Goal: Task Accomplishment & Management: Manage account settings

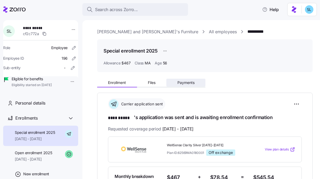
click at [179, 84] on span "Payments" at bounding box center [185, 83] width 17 height 4
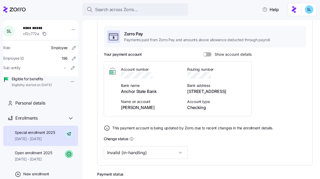
scroll to position [108, 0]
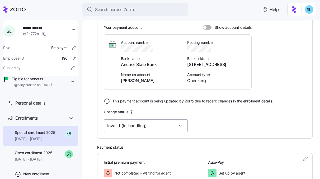
click at [157, 125] on input "Invalid (in-handling)" at bounding box center [146, 125] width 84 height 13
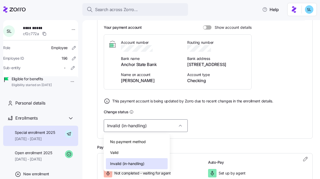
click at [145, 149] on div "Valid" at bounding box center [137, 152] width 62 height 11
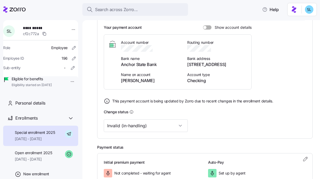
type input "Valid"
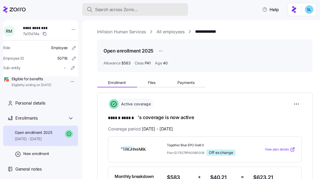
click at [170, 13] on button "Search across Zorro..." at bounding box center [135, 9] width 106 height 13
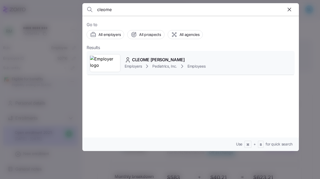
type input "cleome"
click at [165, 58] on span "CLEOME [PERSON_NAME]" at bounding box center [158, 59] width 53 height 7
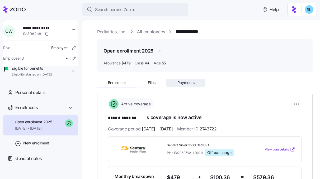
click at [184, 83] on span "Payments" at bounding box center [185, 83] width 17 height 4
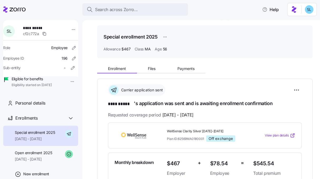
scroll to position [15, 0]
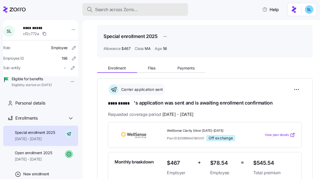
click at [172, 9] on div "Search across Zorro..." at bounding box center [135, 9] width 97 height 7
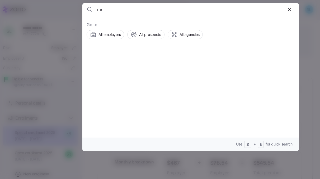
type input "m"
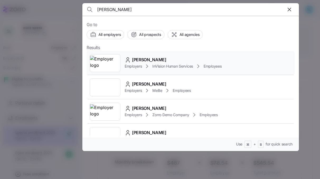
type input "rachel murp"
click at [161, 55] on div "Rachel Murphy Employers InVision Human Services Employees" at bounding box center [191, 63] width 208 height 24
